Goal: Entertainment & Leisure: Consume media (video, audio)

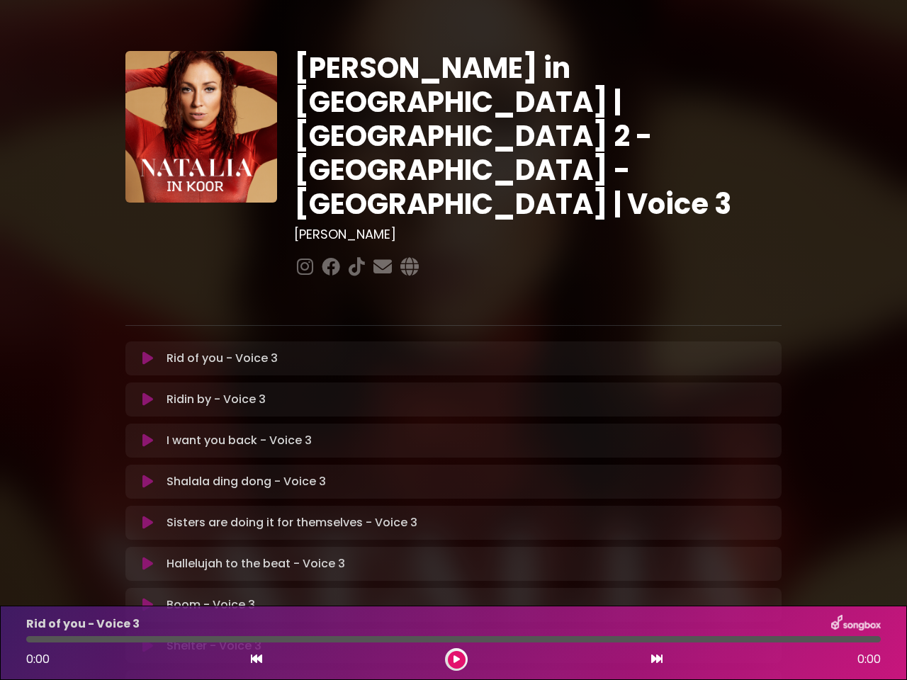
click at [147, 351] on icon at bounding box center [147, 358] width 11 height 14
click at [147, 392] on icon at bounding box center [147, 399] width 11 height 14
click at [147, 433] on icon at bounding box center [147, 440] width 11 height 14
click at [147, 475] on icon at bounding box center [147, 482] width 11 height 14
click at [147, 516] on icon at bounding box center [147, 523] width 11 height 14
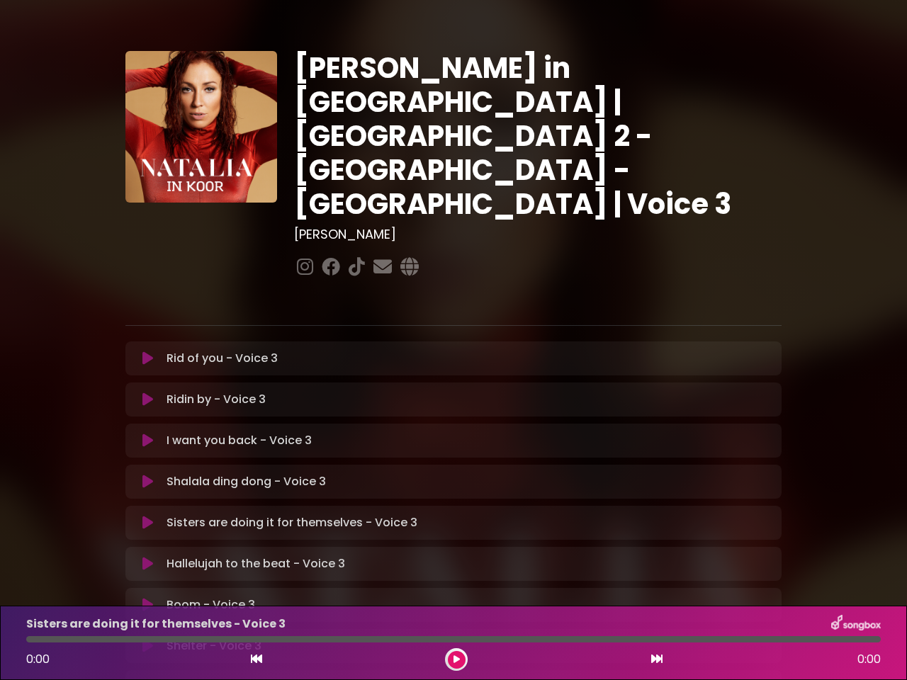
click at [147, 557] on icon at bounding box center [147, 564] width 11 height 14
click at [147, 598] on icon at bounding box center [147, 605] width 11 height 14
click at [147, 639] on icon at bounding box center [147, 646] width 11 height 14
click at [256, 659] on icon at bounding box center [256, 658] width 11 height 11
click at [456, 659] on icon at bounding box center [456, 659] width 6 height 8
